Goal: Task Accomplishment & Management: Use online tool/utility

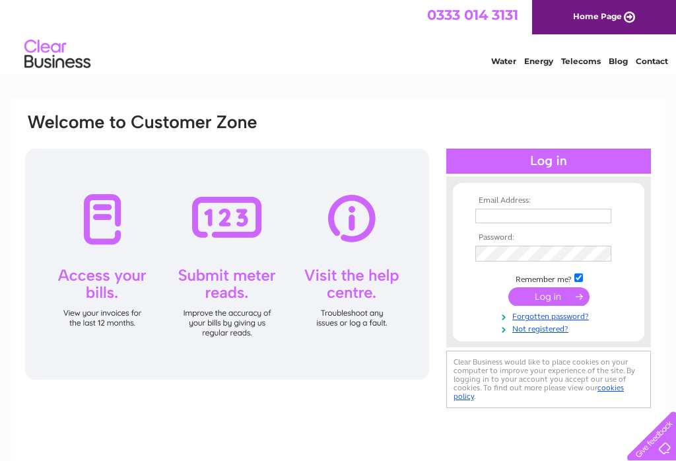
click at [563, 215] on input "text" at bounding box center [543, 216] width 136 height 15
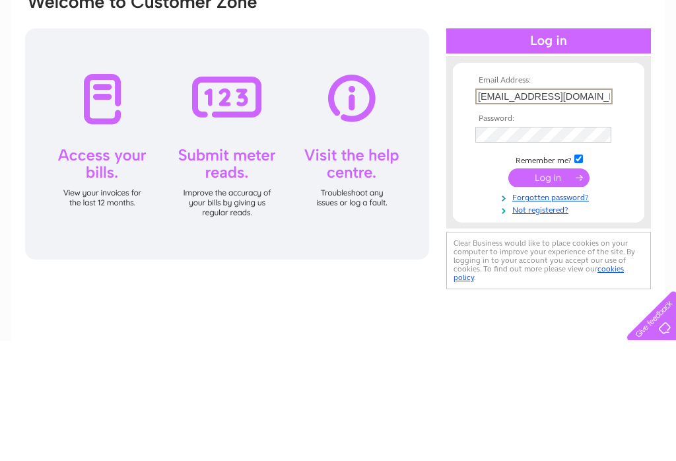
type input "[EMAIL_ADDRESS][DOMAIN_NAME]"
click at [557, 289] on input "submit" at bounding box center [548, 298] width 81 height 18
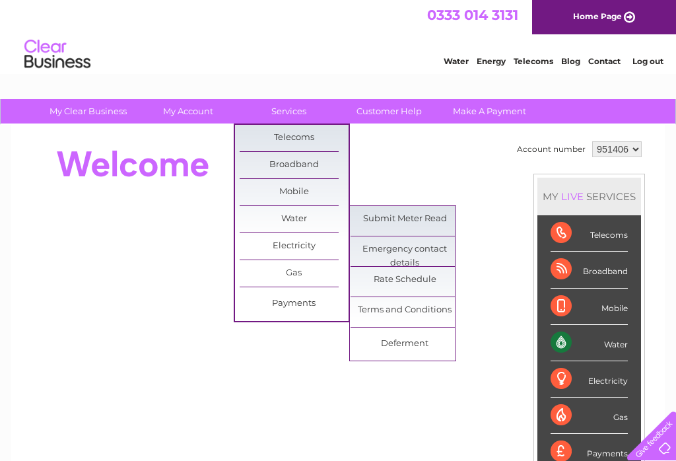
click at [407, 217] on link "Submit Meter Read" at bounding box center [405, 219] width 109 height 26
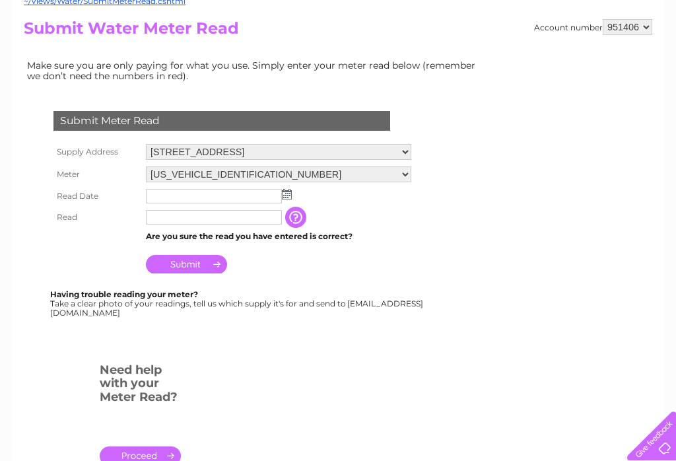
scroll to position [149, 0]
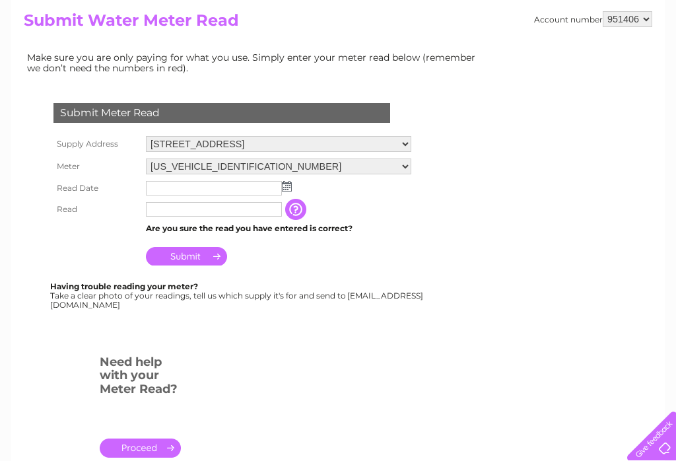
click at [283, 174] on select "06ELSTER15T010764" at bounding box center [278, 166] width 265 height 16
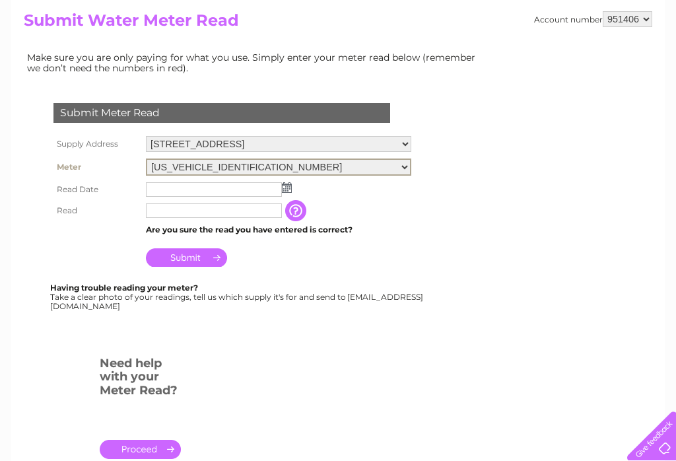
click at [289, 188] on img at bounding box center [287, 187] width 10 height 11
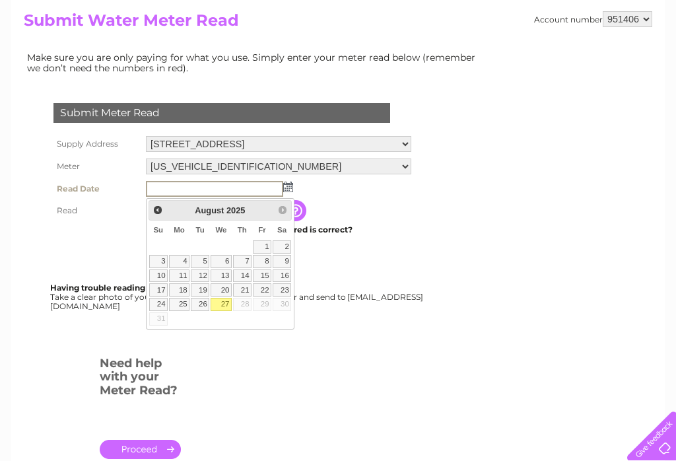
click at [230, 298] on link "27" at bounding box center [221, 304] width 21 height 13
type input "2025/08/27"
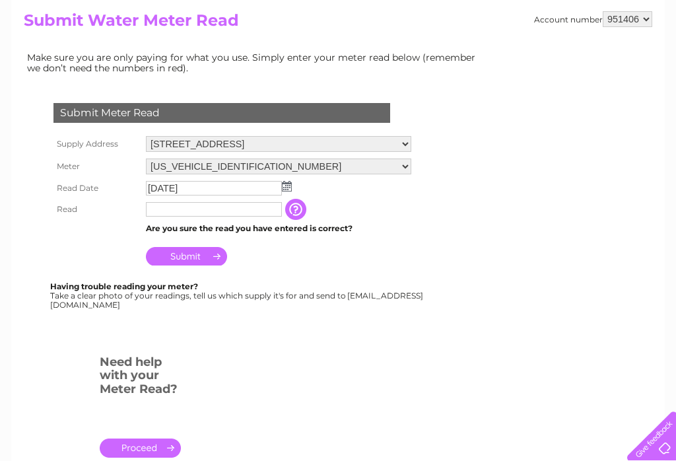
click at [250, 211] on input "text" at bounding box center [214, 209] width 136 height 15
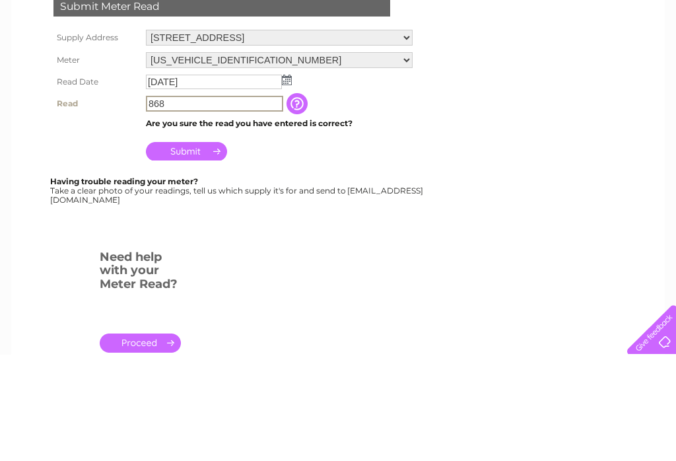
type input "868"
click at [212, 248] on input "Submit" at bounding box center [186, 257] width 81 height 18
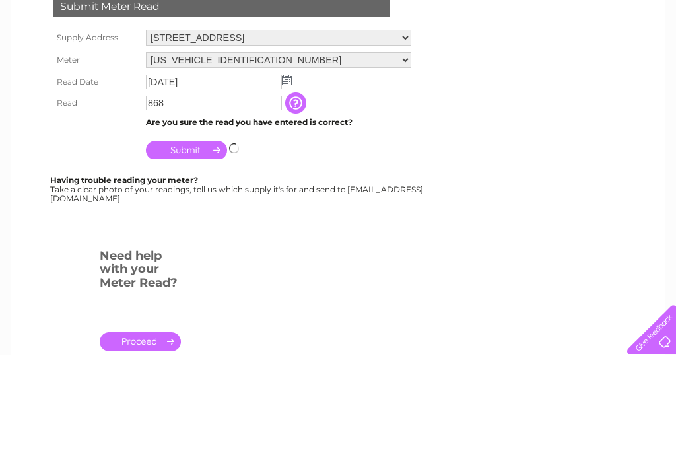
scroll to position [256, 0]
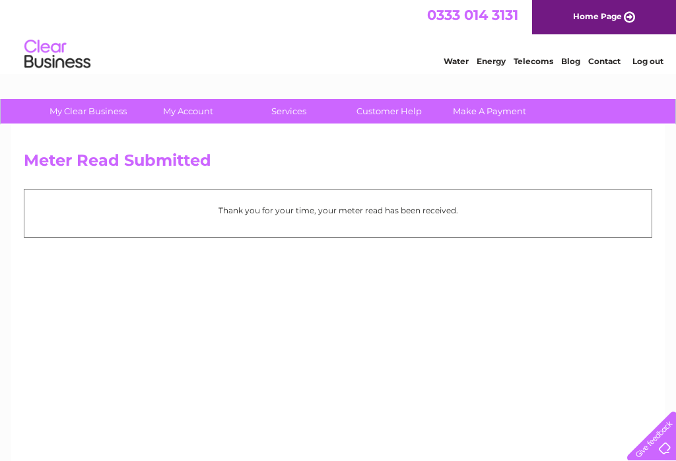
click at [614, 21] on link "Home Page" at bounding box center [604, 17] width 144 height 34
